Goal: Information Seeking & Learning: Learn about a topic

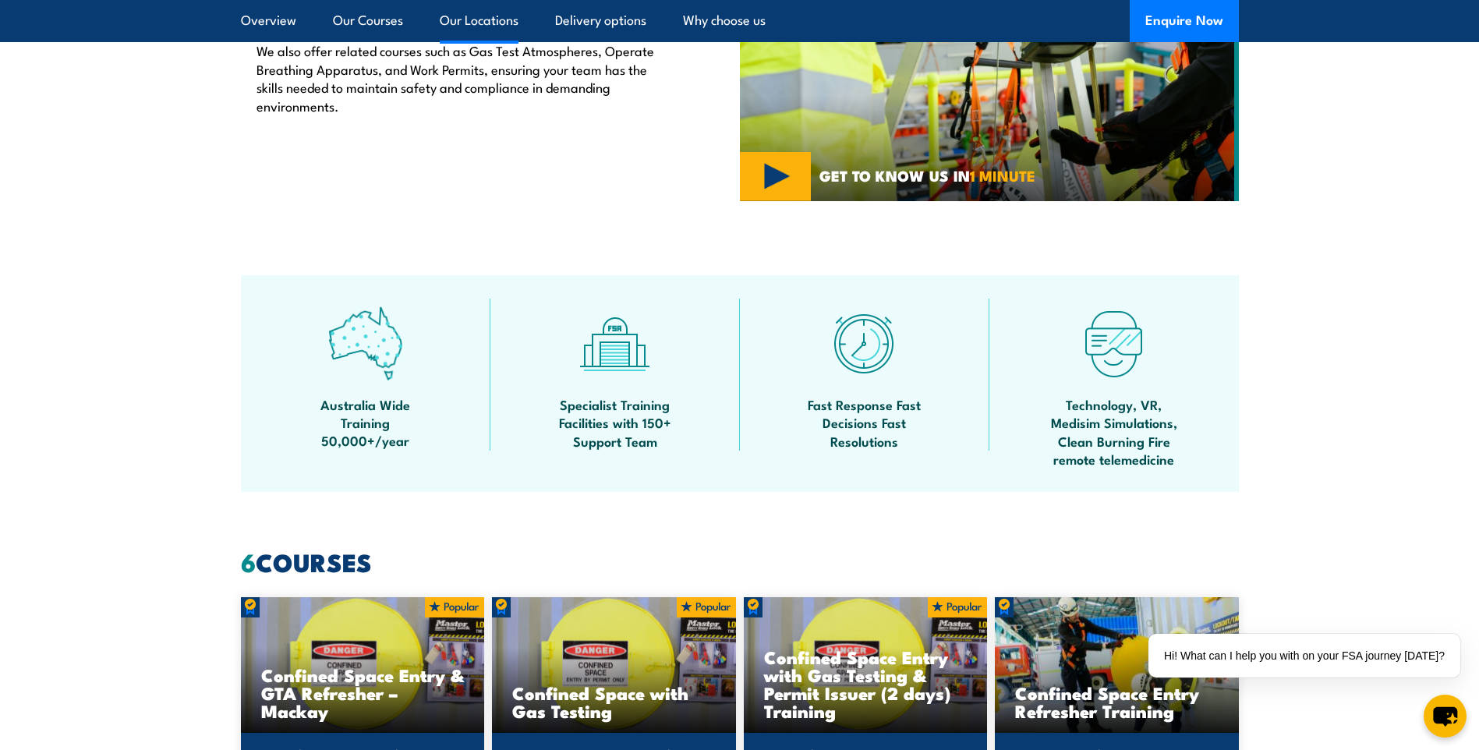
scroll to position [701, 0]
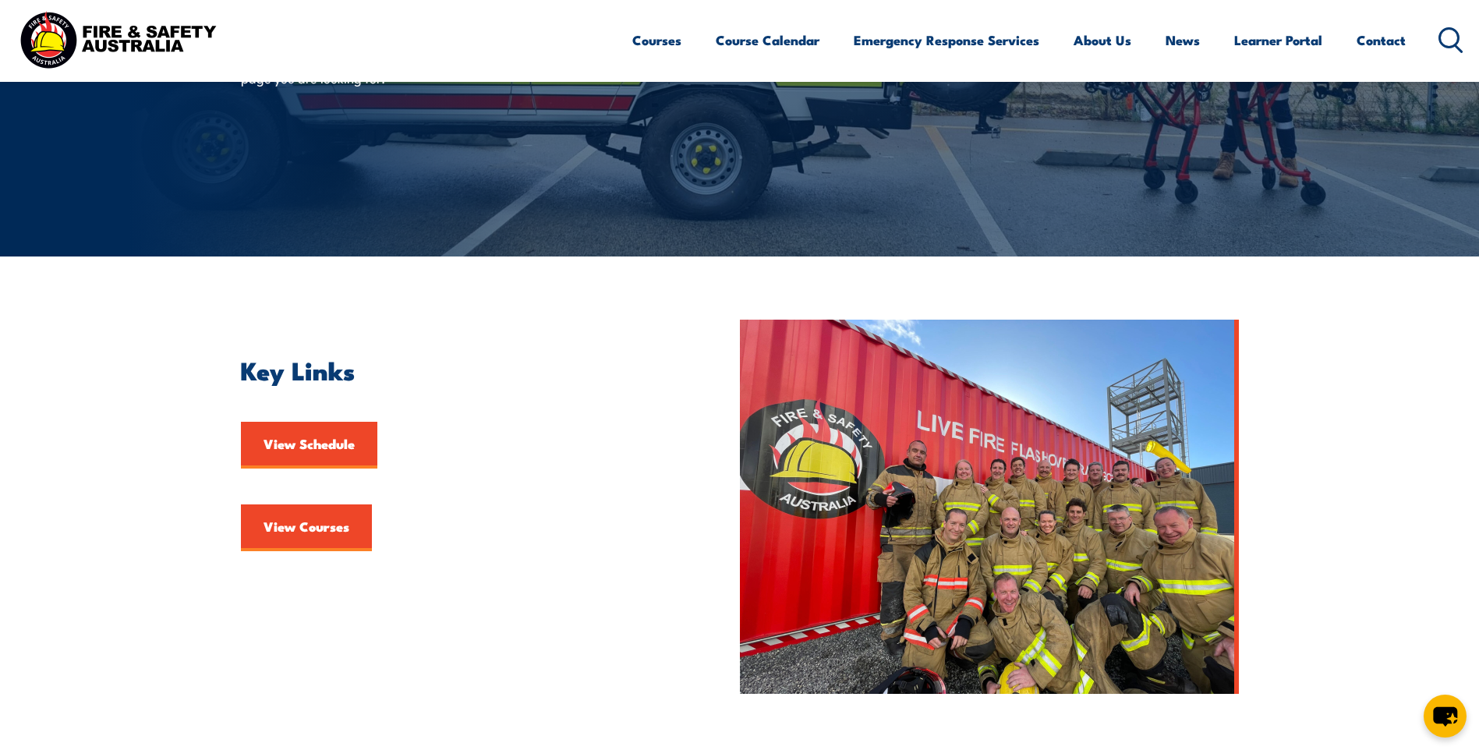
scroll to position [234, 0]
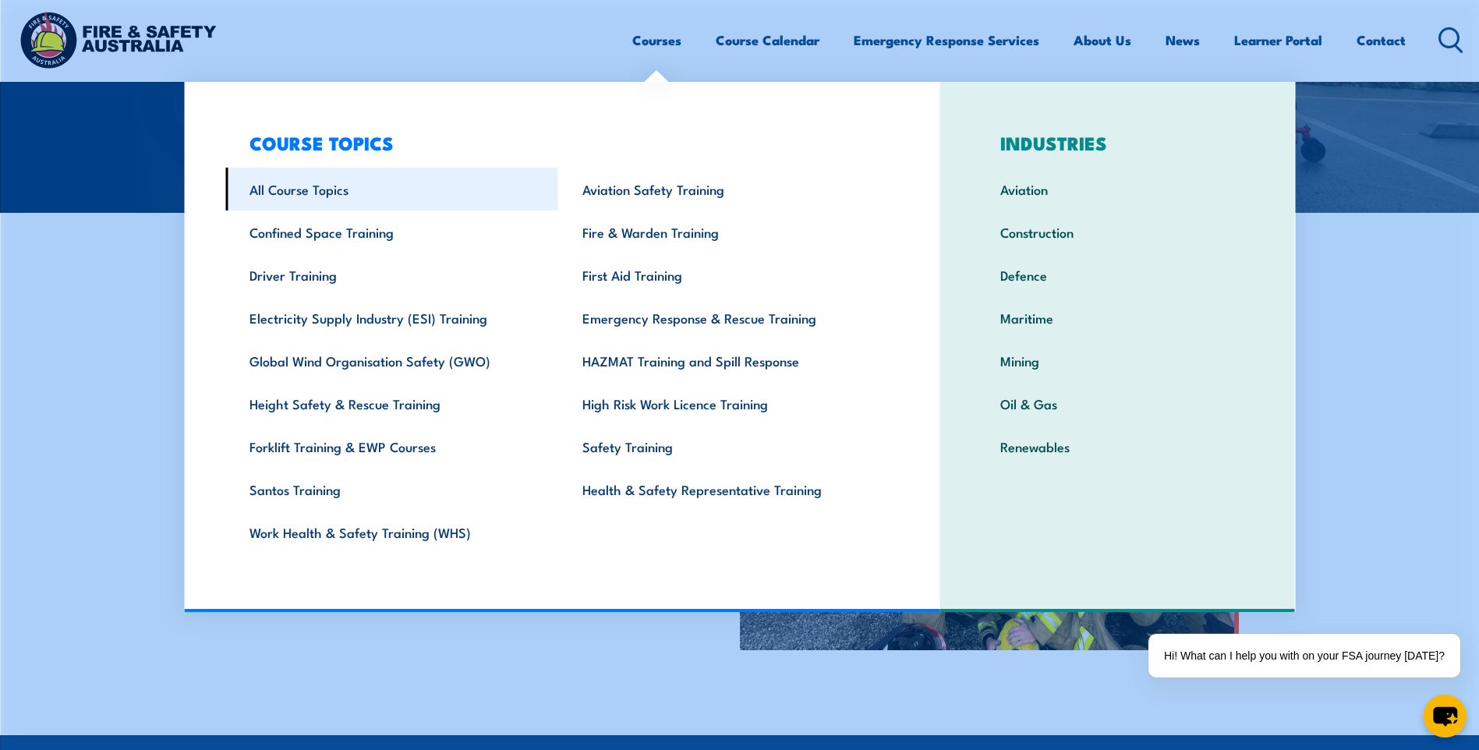
click at [297, 196] on link "All Course Topics" at bounding box center [391, 189] width 333 height 43
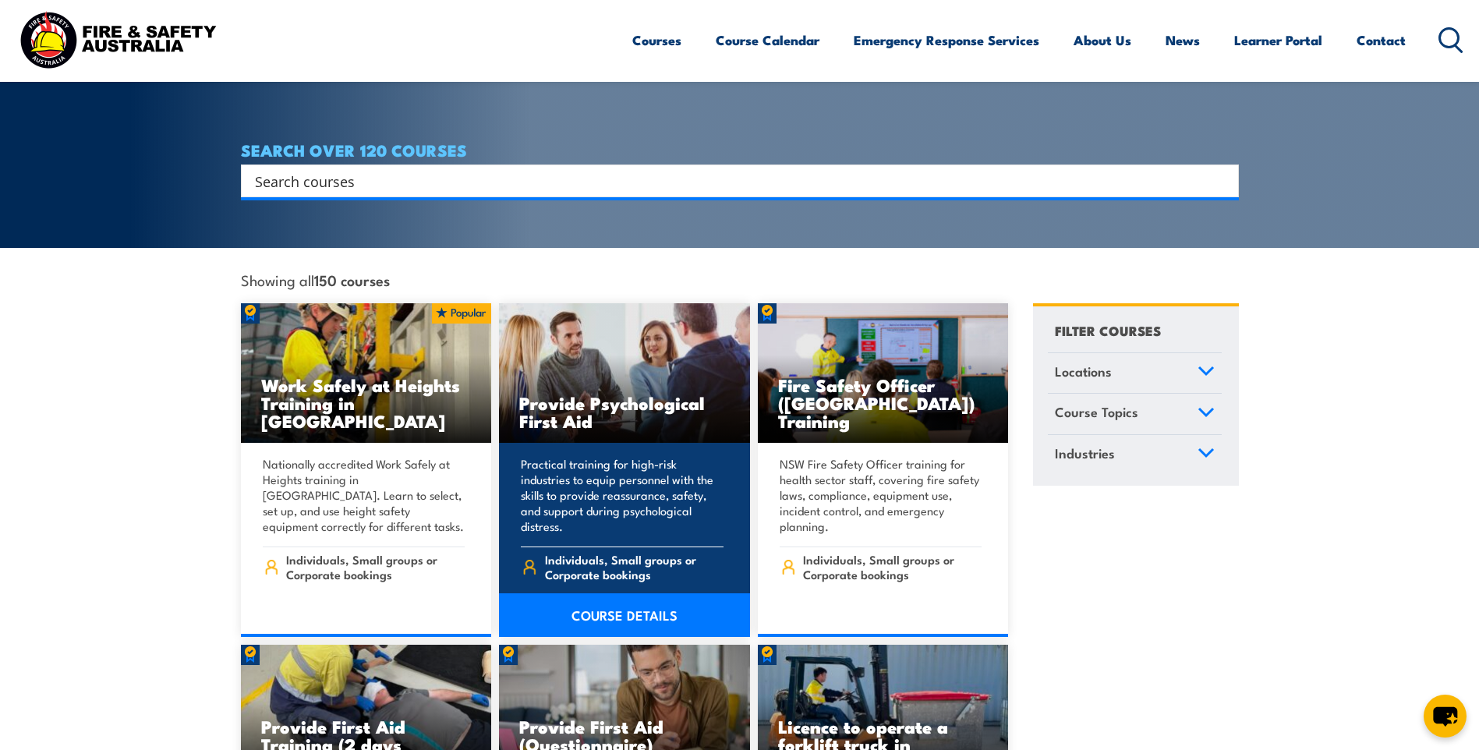
scroll to position [312, 0]
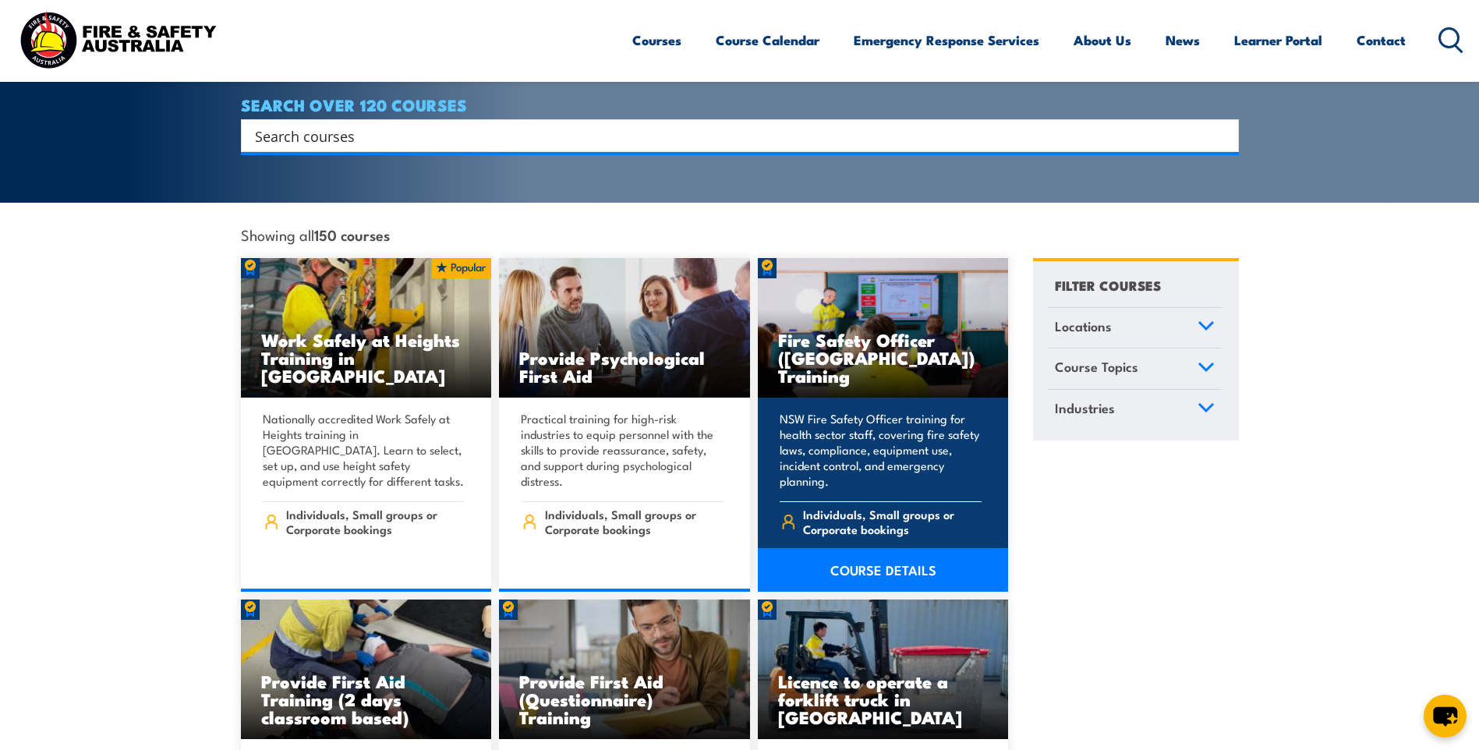
click at [892, 548] on link "COURSE DETAILS" at bounding box center [883, 570] width 251 height 44
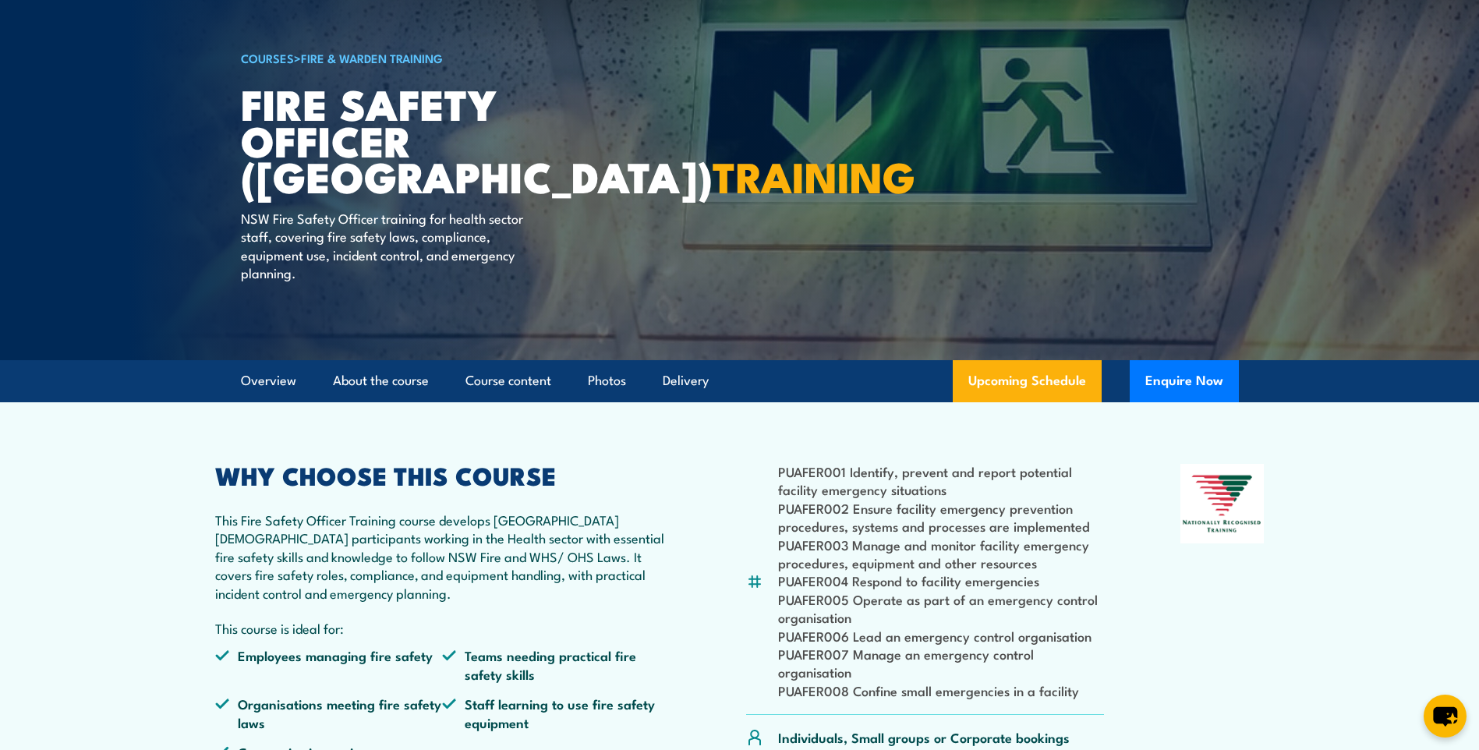
scroll to position [78, 0]
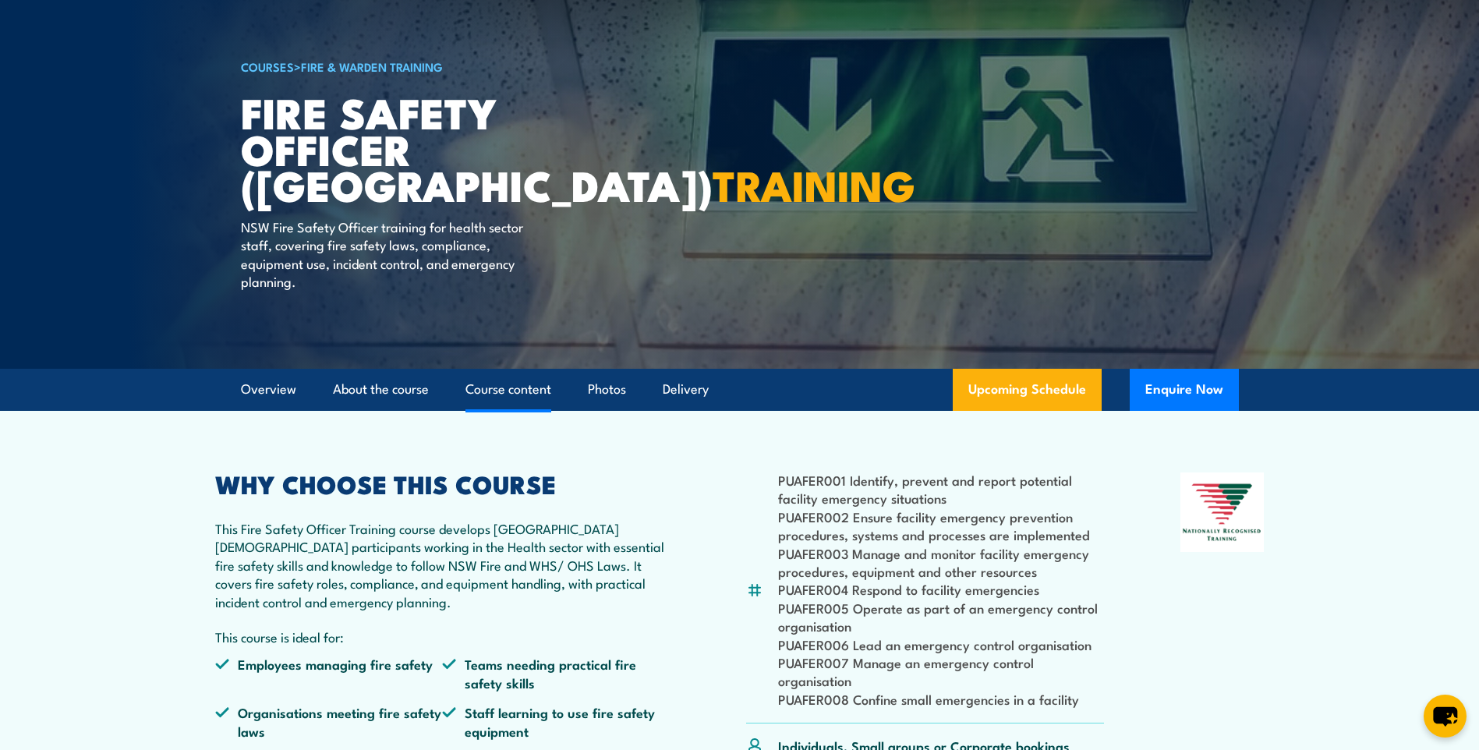
click at [537, 391] on link "Course content" at bounding box center [508, 389] width 86 height 41
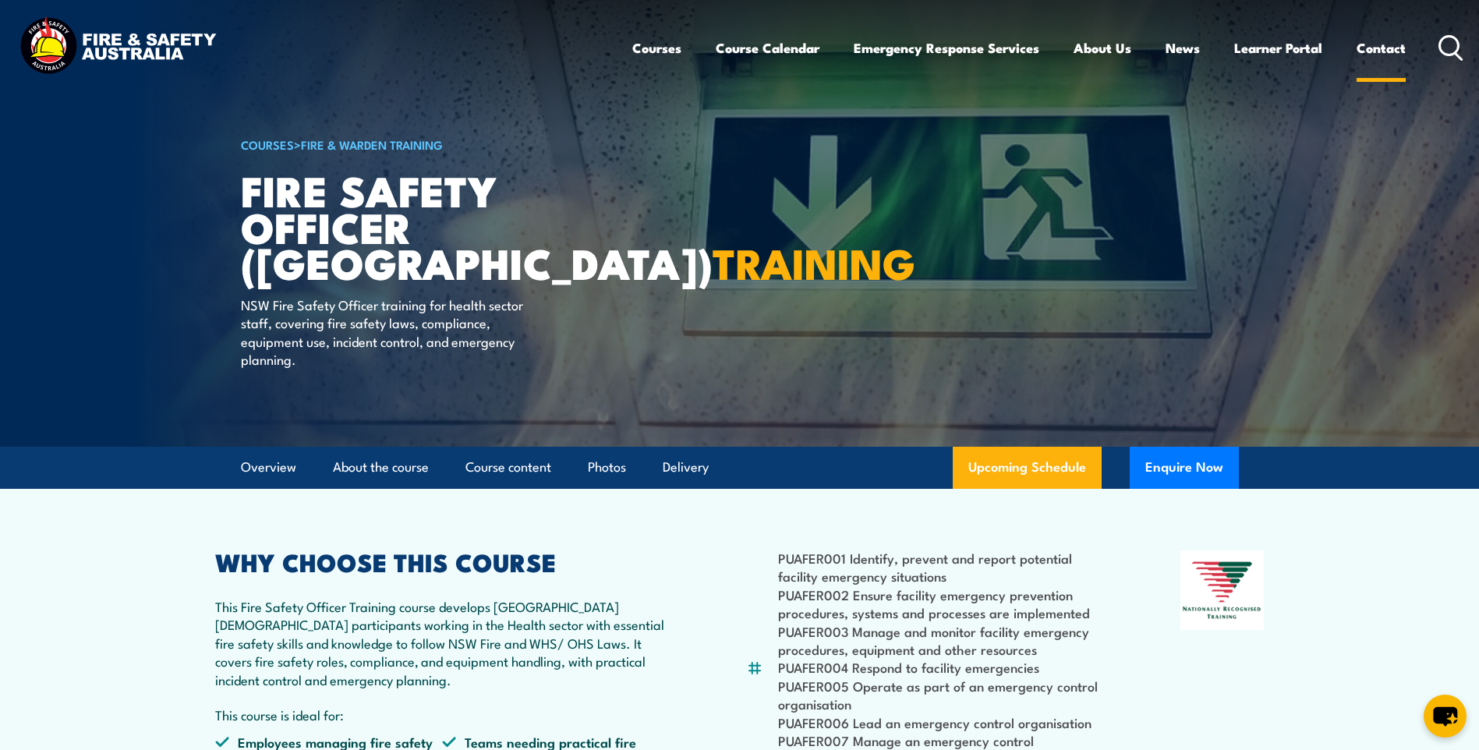
click at [1390, 51] on link "Contact" at bounding box center [1380, 47] width 49 height 41
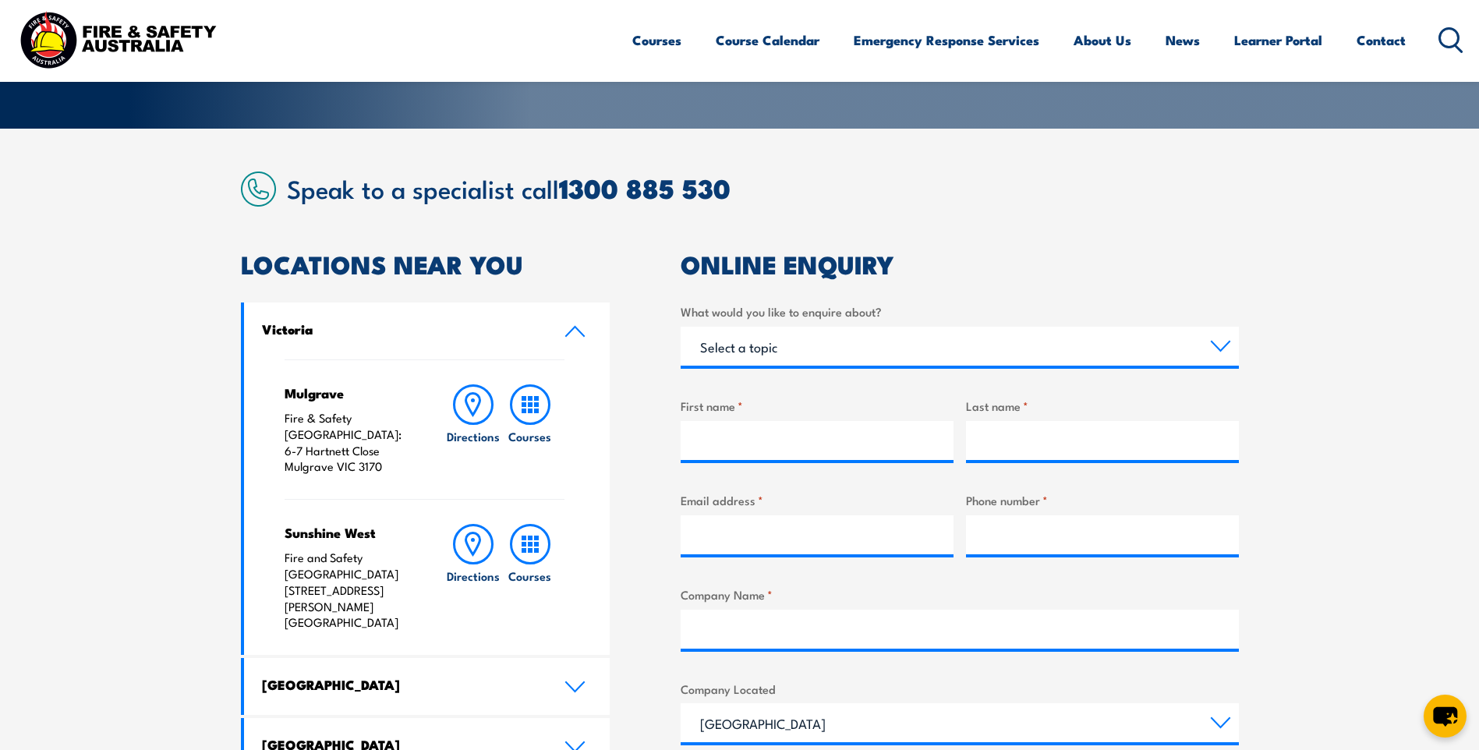
scroll to position [546, 0]
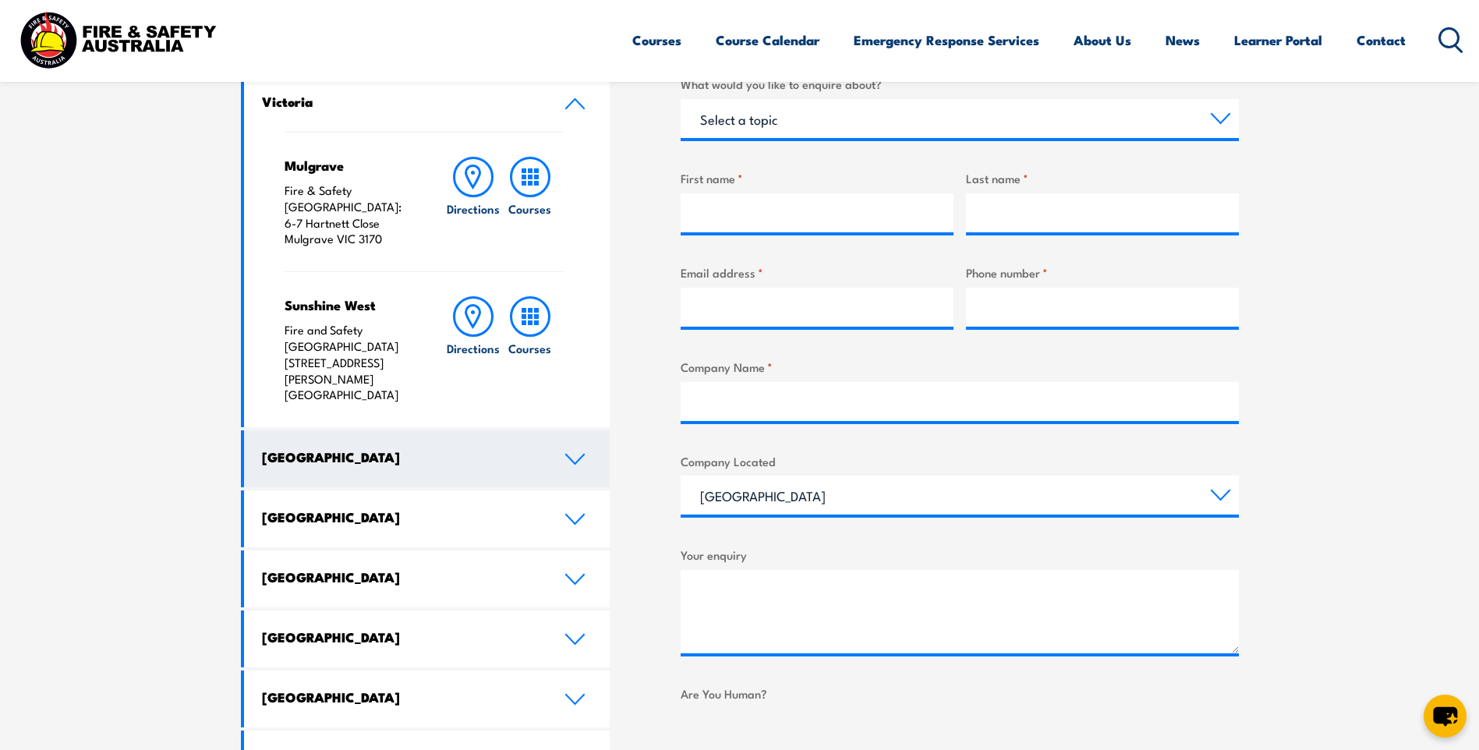
click at [574, 453] on icon at bounding box center [574, 459] width 21 height 12
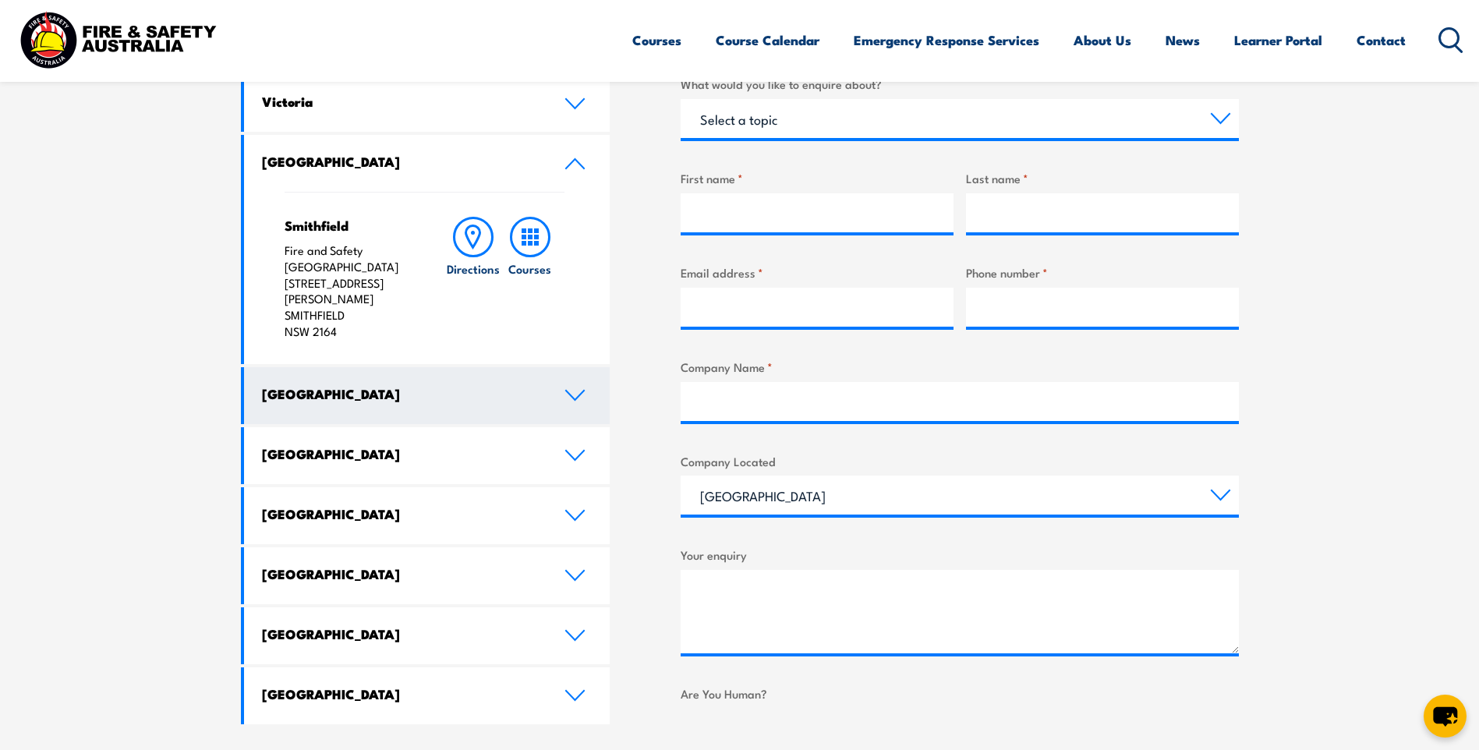
click at [573, 389] on icon at bounding box center [574, 395] width 21 height 12
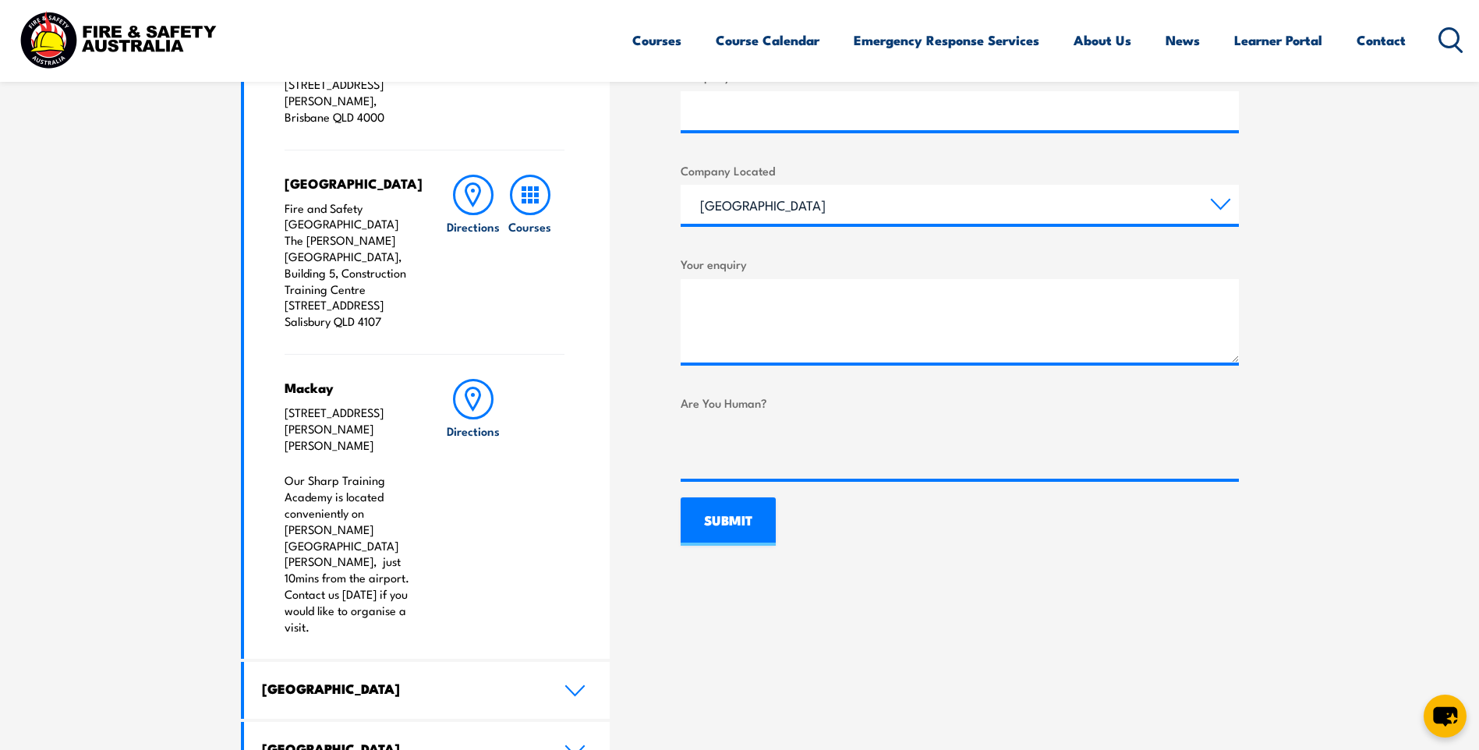
scroll to position [857, 0]
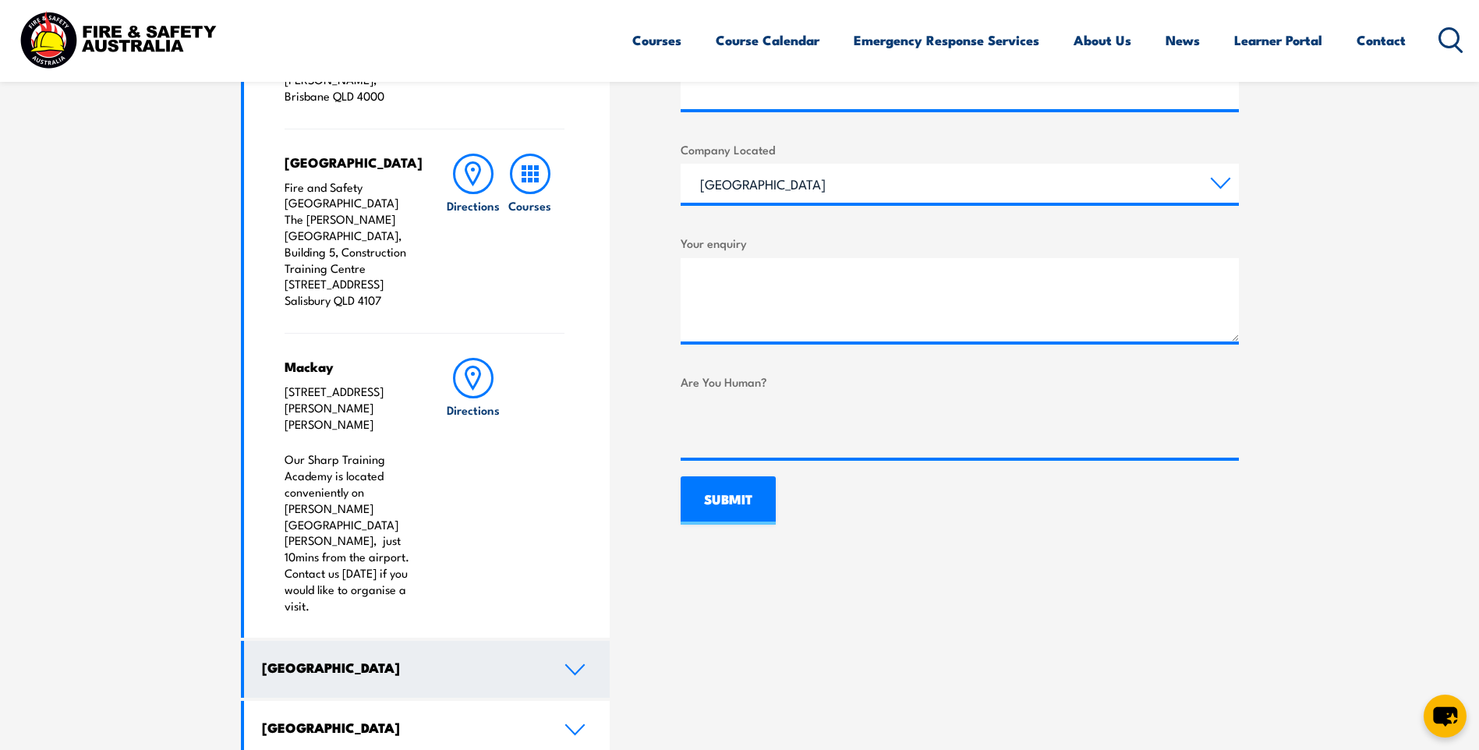
click at [579, 663] on icon at bounding box center [574, 669] width 21 height 12
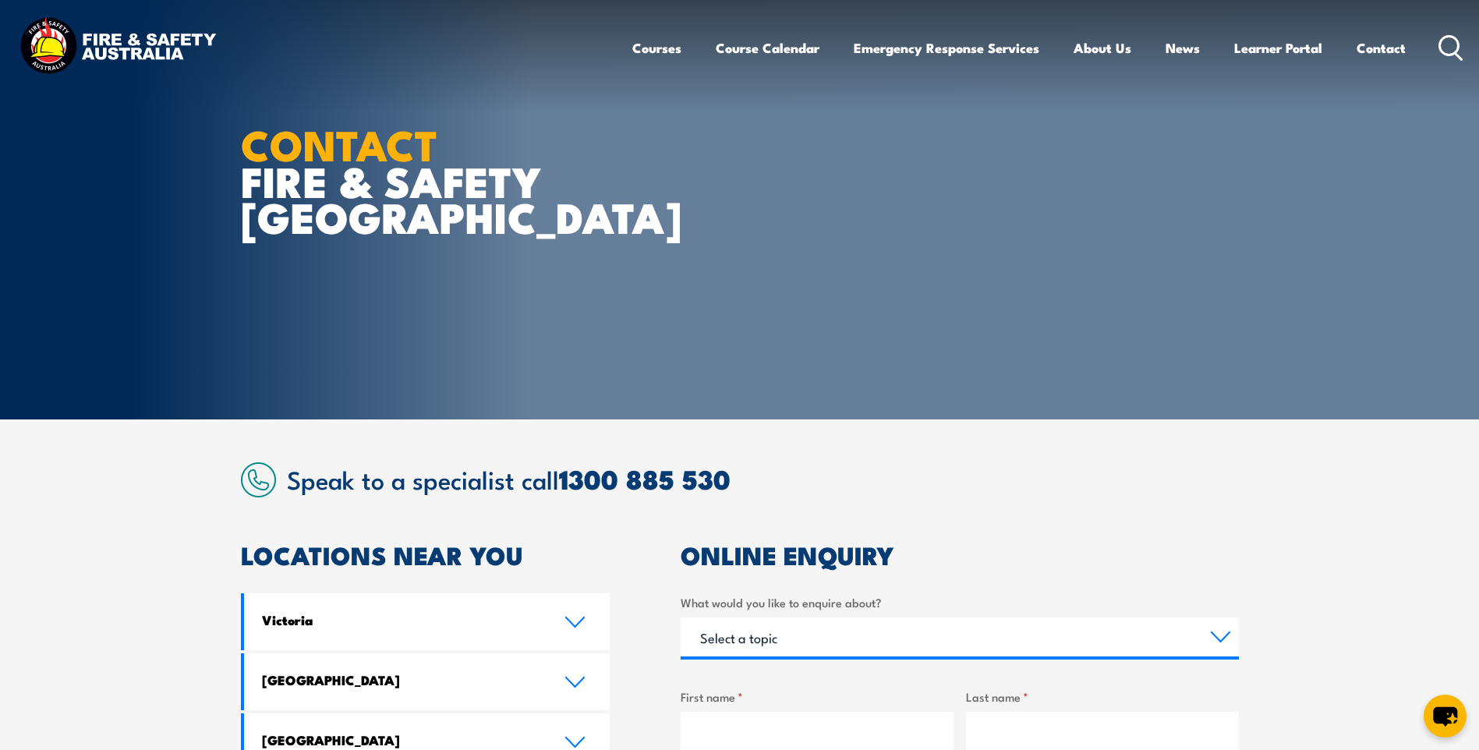
scroll to position [0, 0]
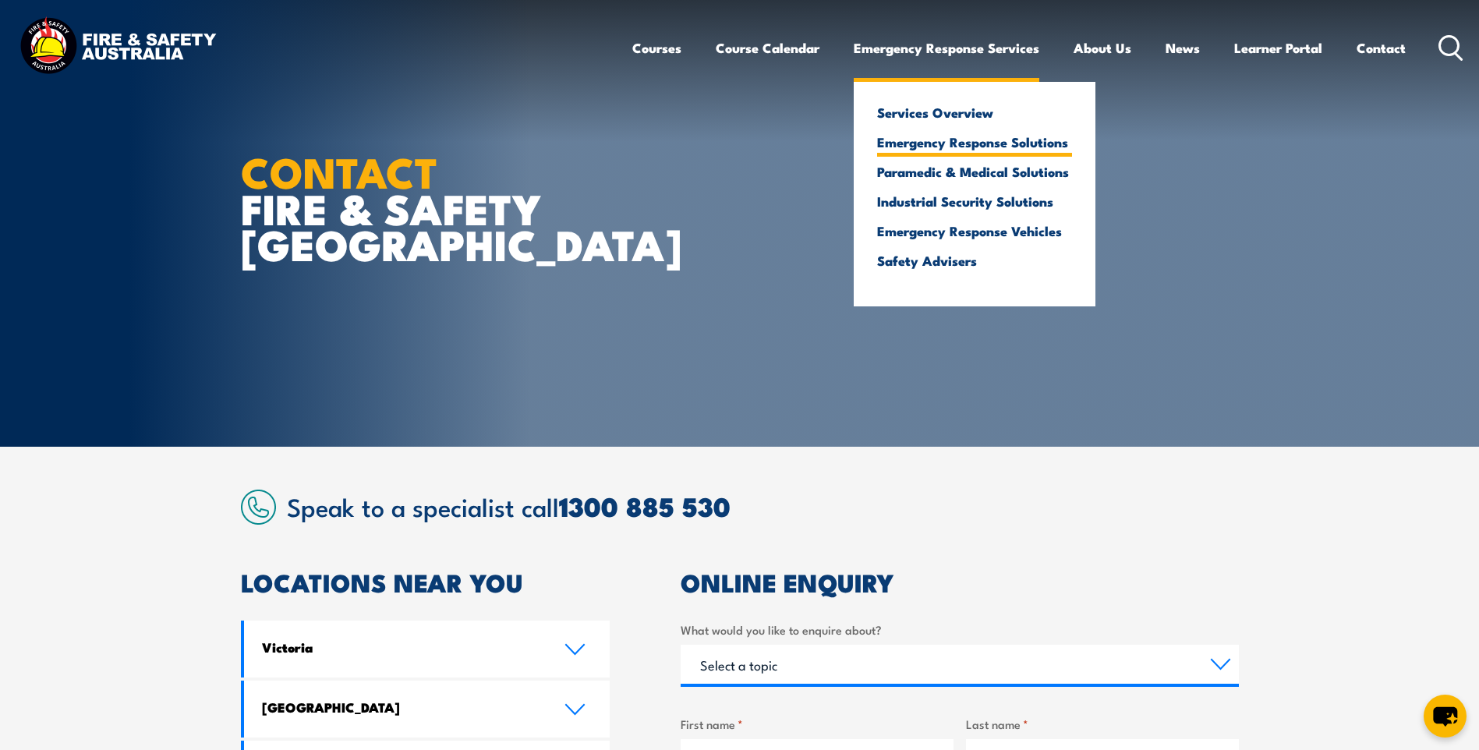
click at [983, 136] on link "Emergency Response Solutions" at bounding box center [974, 142] width 195 height 14
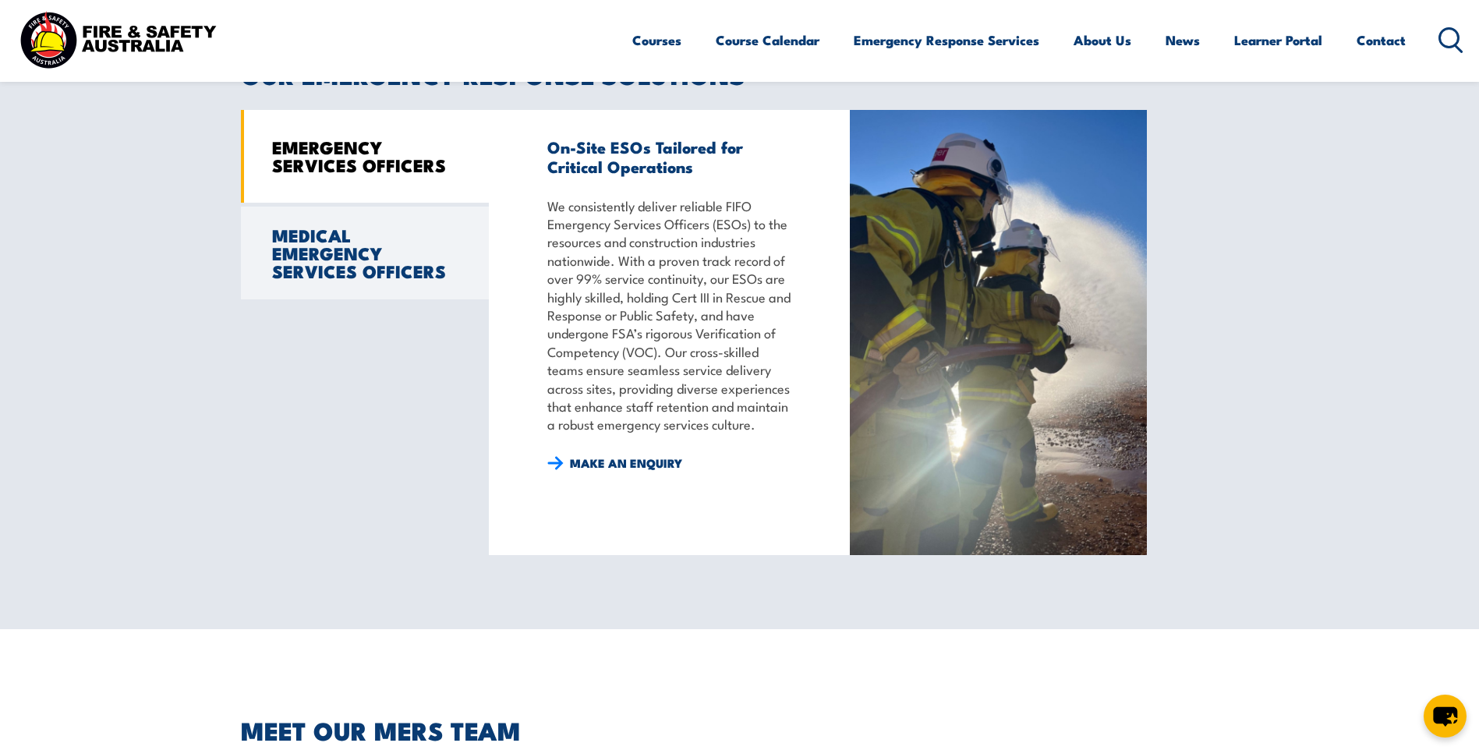
scroll to position [1012, 0]
